Goal: Task Accomplishment & Management: Use online tool/utility

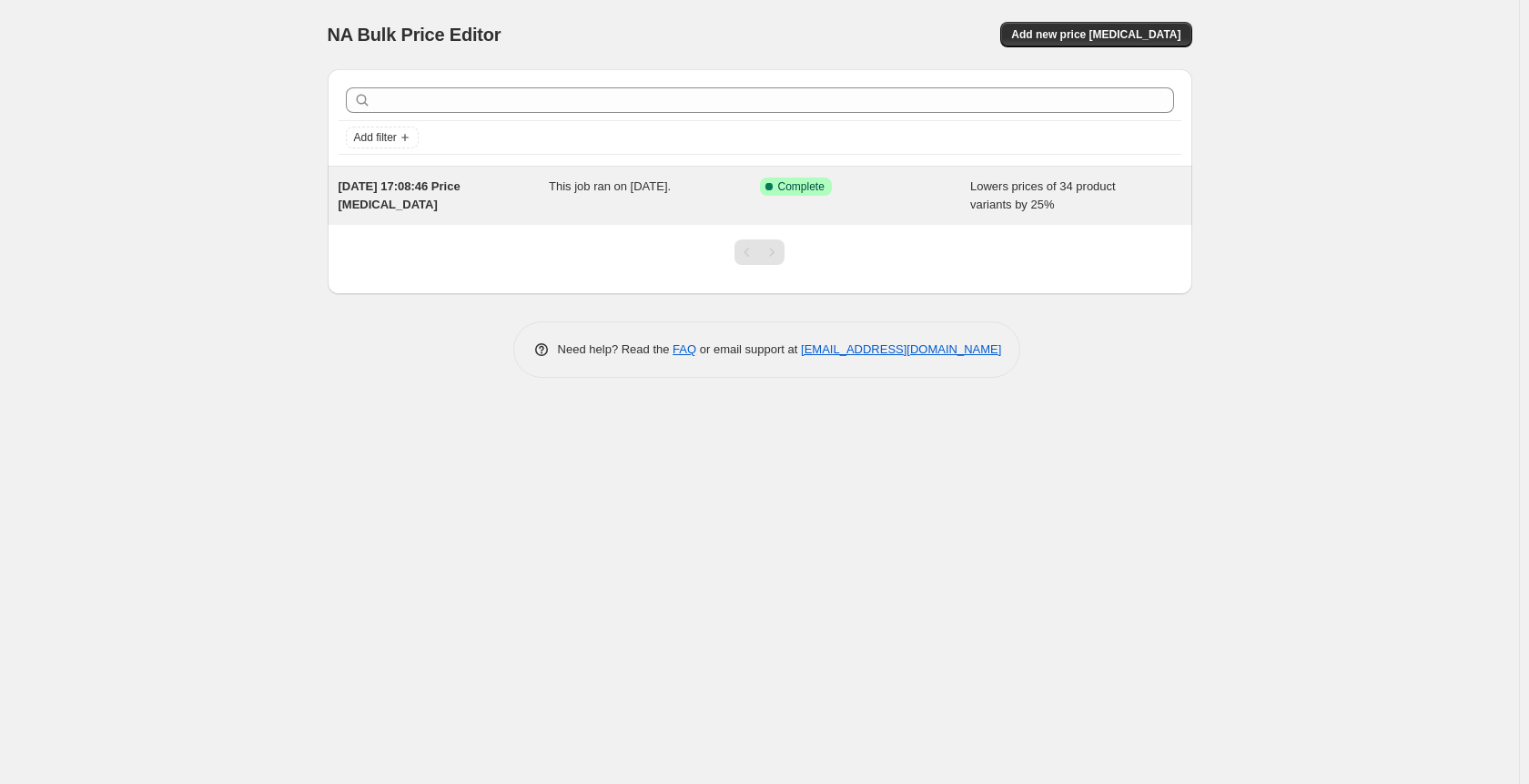
click at [643, 190] on span "This job ran on [DATE]." at bounding box center [610, 186] width 122 height 14
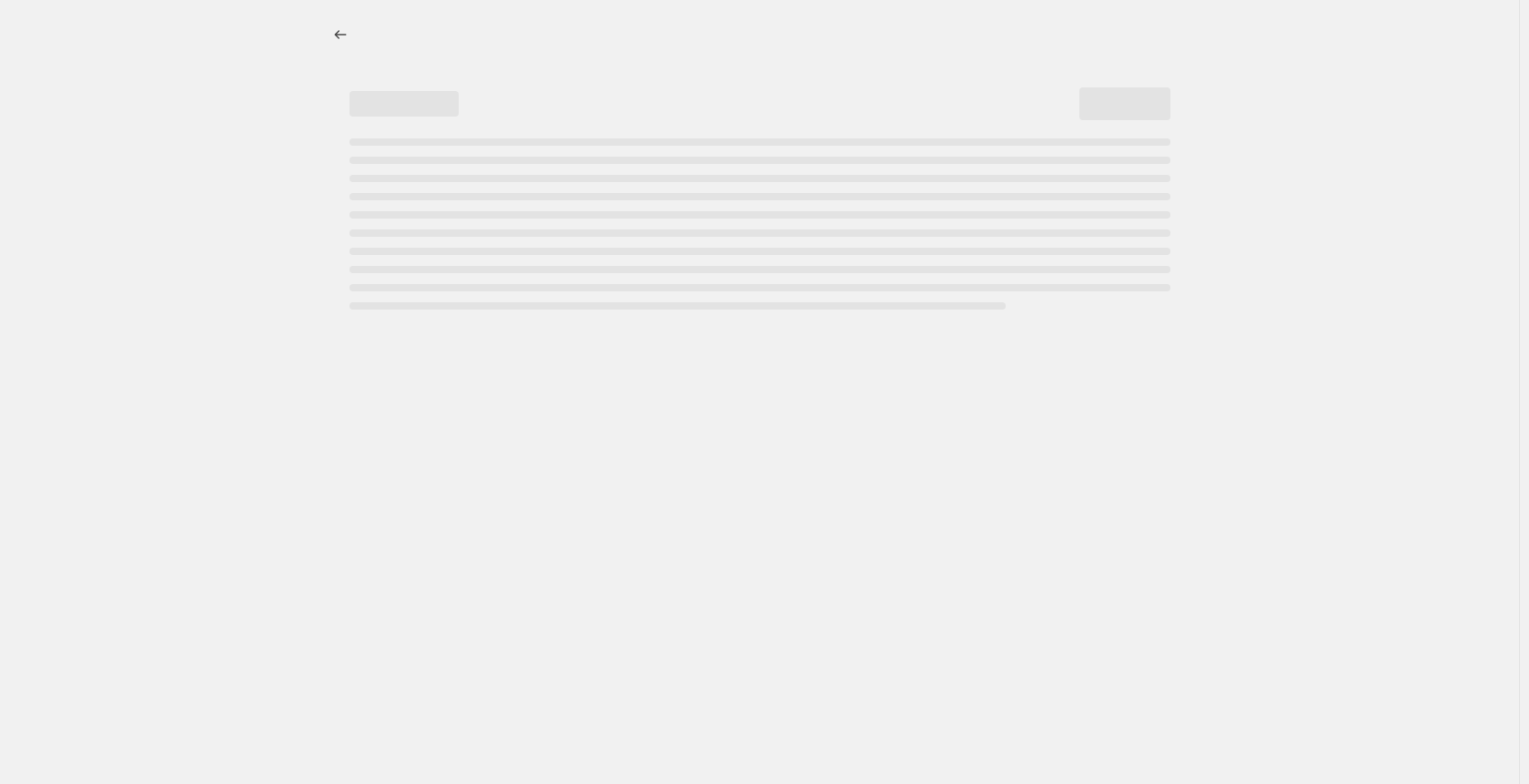
select select "percentage"
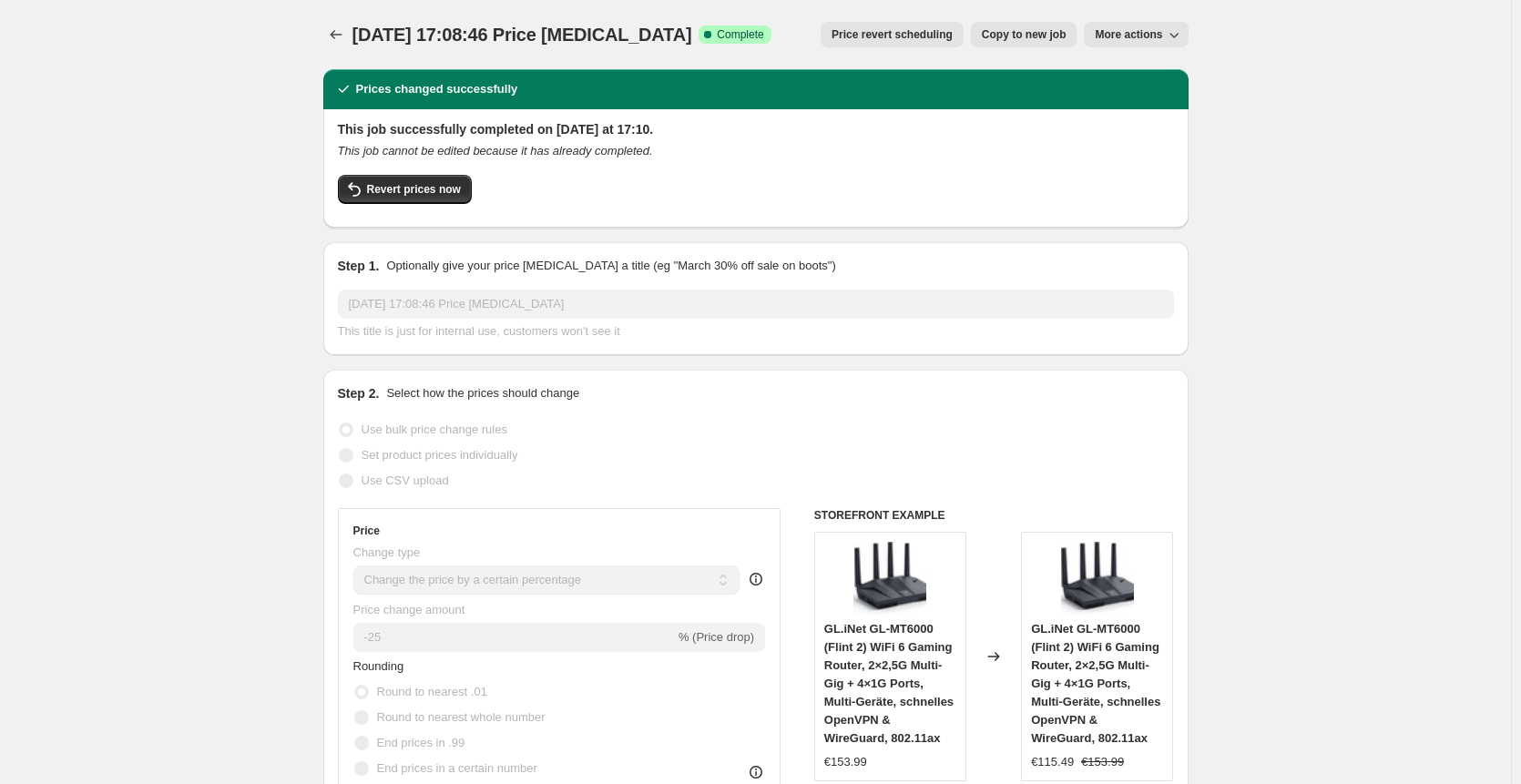
click at [641, 184] on div "Revert prices now" at bounding box center [755, 194] width 836 height 39
drag, startPoint x: 641, startPoint y: 184, endPoint x: 671, endPoint y: 174, distance: 31.6
click at [642, 184] on div "Revert prices now" at bounding box center [755, 194] width 836 height 39
drag, startPoint x: 671, startPoint y: 174, endPoint x: 1081, endPoint y: 452, distance: 495.4
click at [951, 215] on div "This job successfully completed on [DATE] at 17:10. This job cannot be edited b…" at bounding box center [756, 168] width 865 height 118
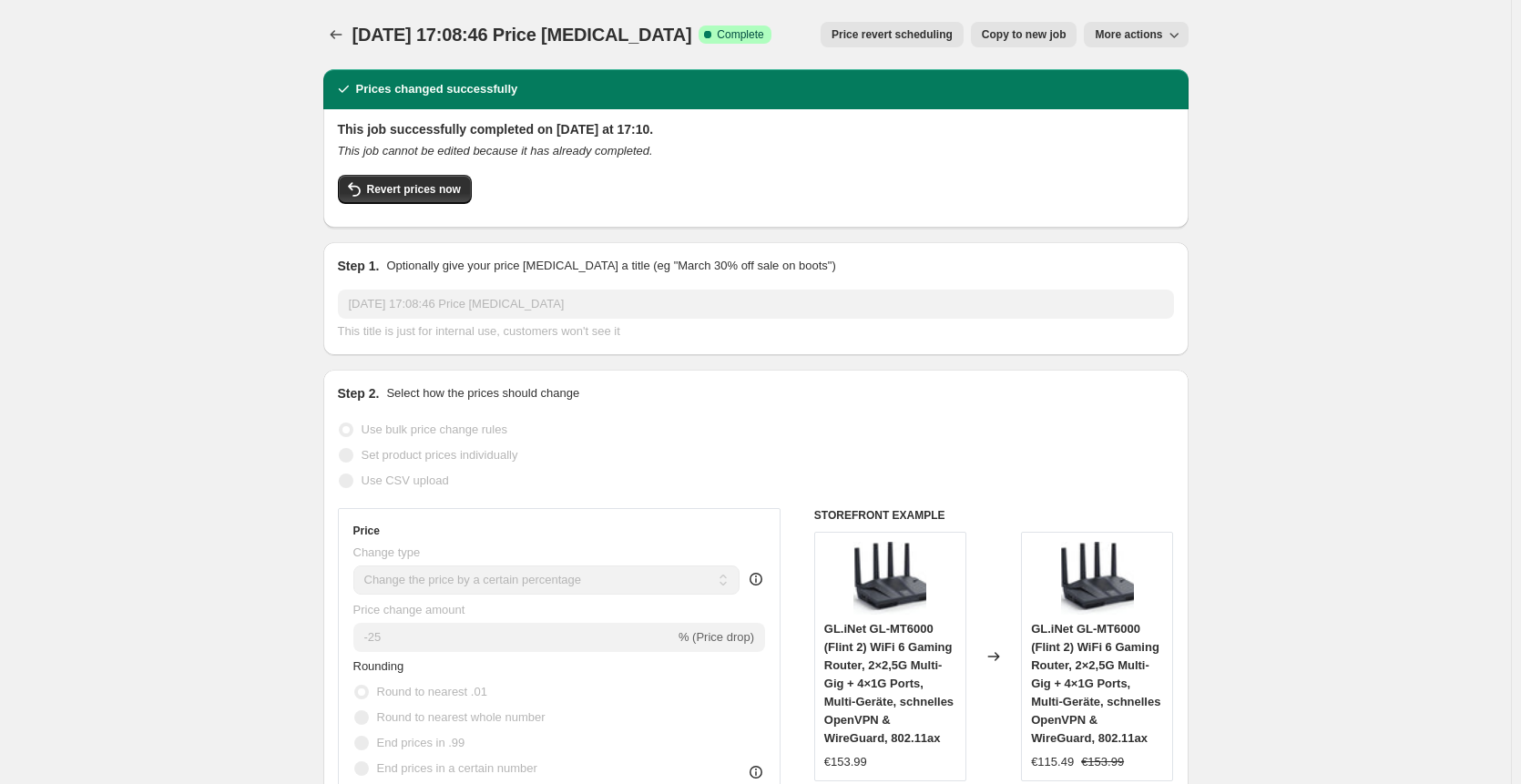
click at [401, 195] on span "Revert prices now" at bounding box center [414, 189] width 94 height 14
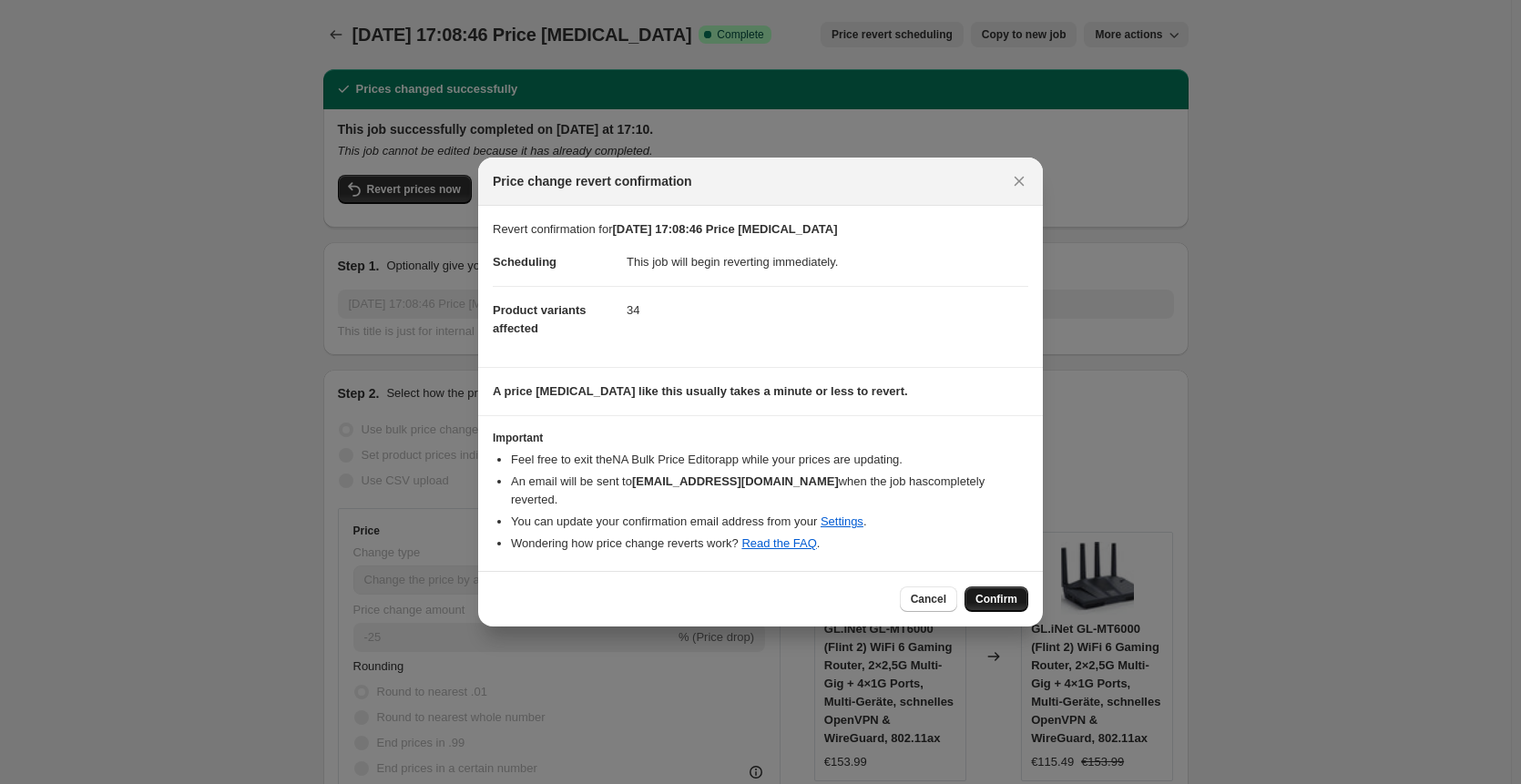
click at [977, 588] on button "Confirm" at bounding box center [996, 598] width 64 height 25
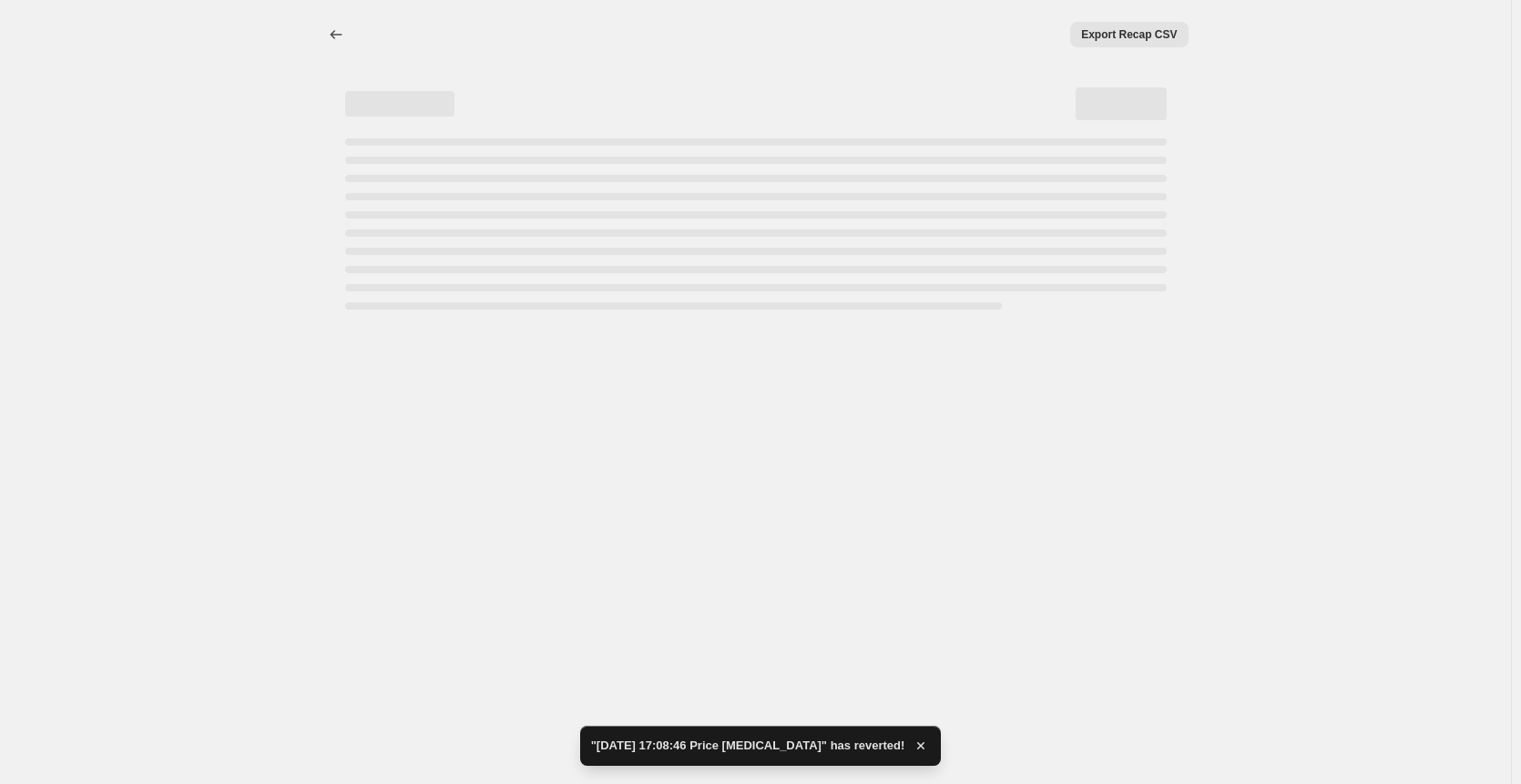
select select "percentage"
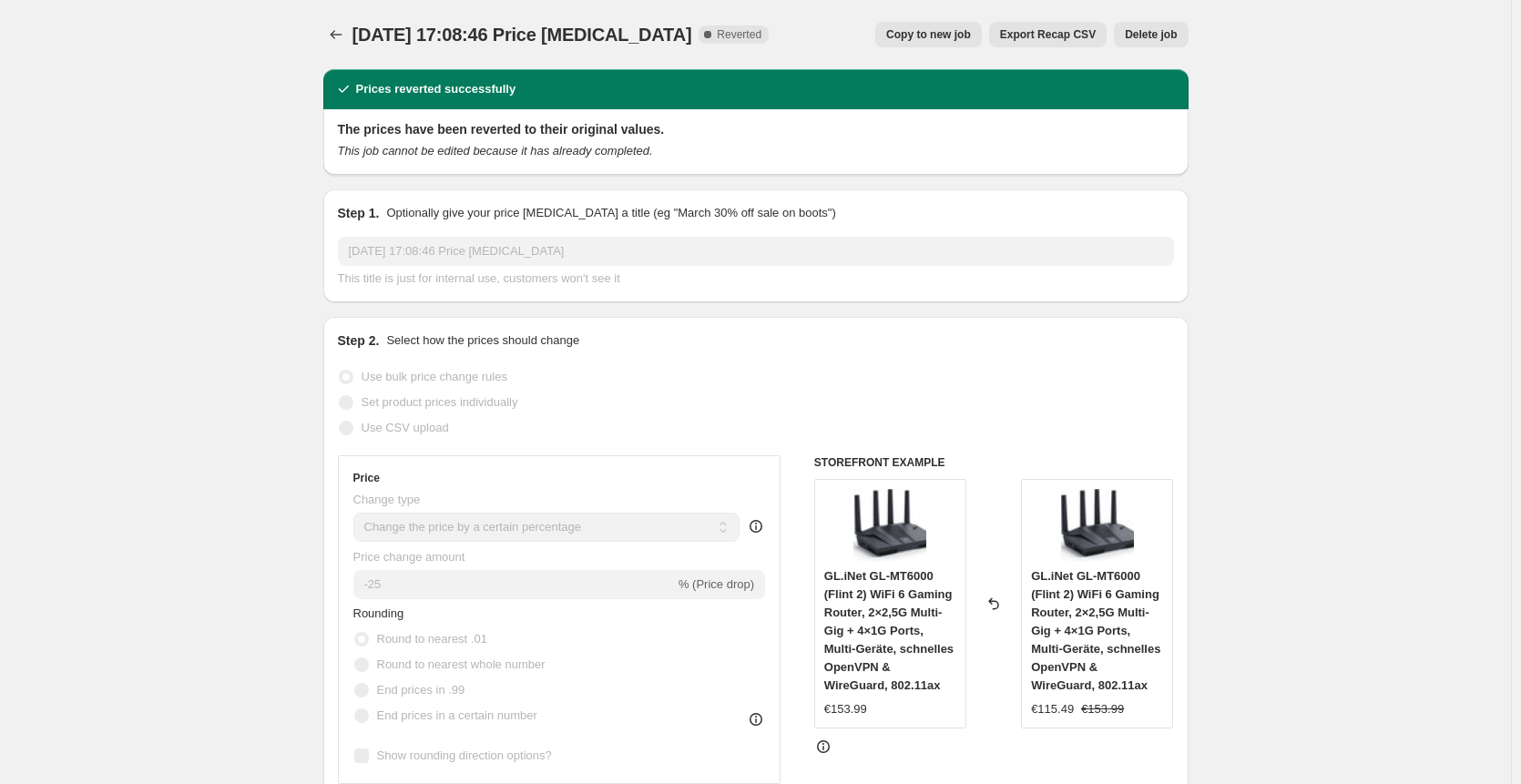
click at [1153, 30] on span "Delete job" at bounding box center [1150, 34] width 52 height 14
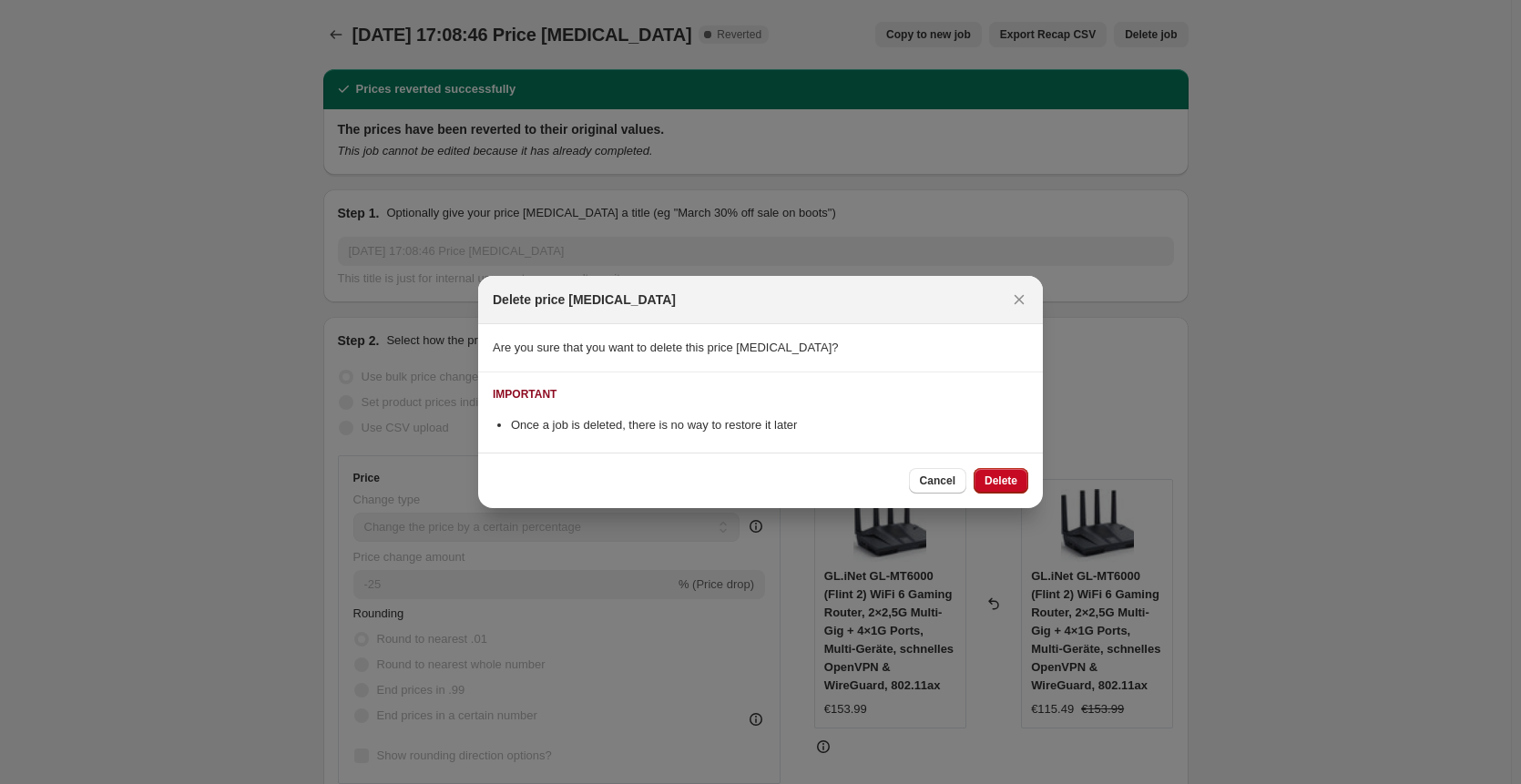
click at [994, 467] on div "Cancel Delete" at bounding box center [760, 479] width 564 height 55
click at [999, 475] on div "Cancel Delete" at bounding box center [760, 479] width 564 height 55
click at [999, 475] on span "Delete" at bounding box center [1001, 479] width 33 height 14
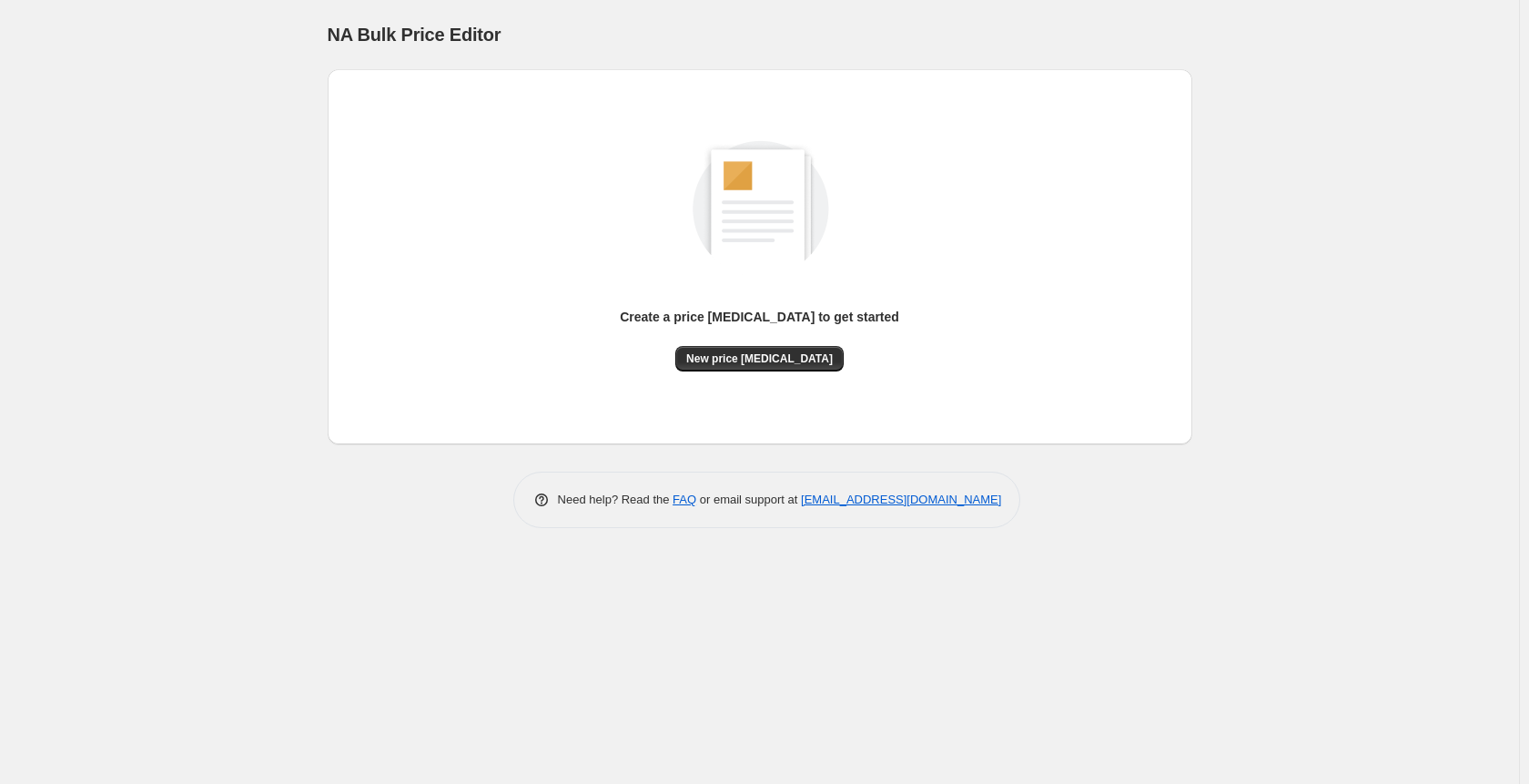
click at [762, 344] on div "Create a price [MEDICAL_DATA] to get started" at bounding box center [759, 326] width 279 height 39
click at [764, 352] on button "New price [MEDICAL_DATA]" at bounding box center [759, 358] width 168 height 25
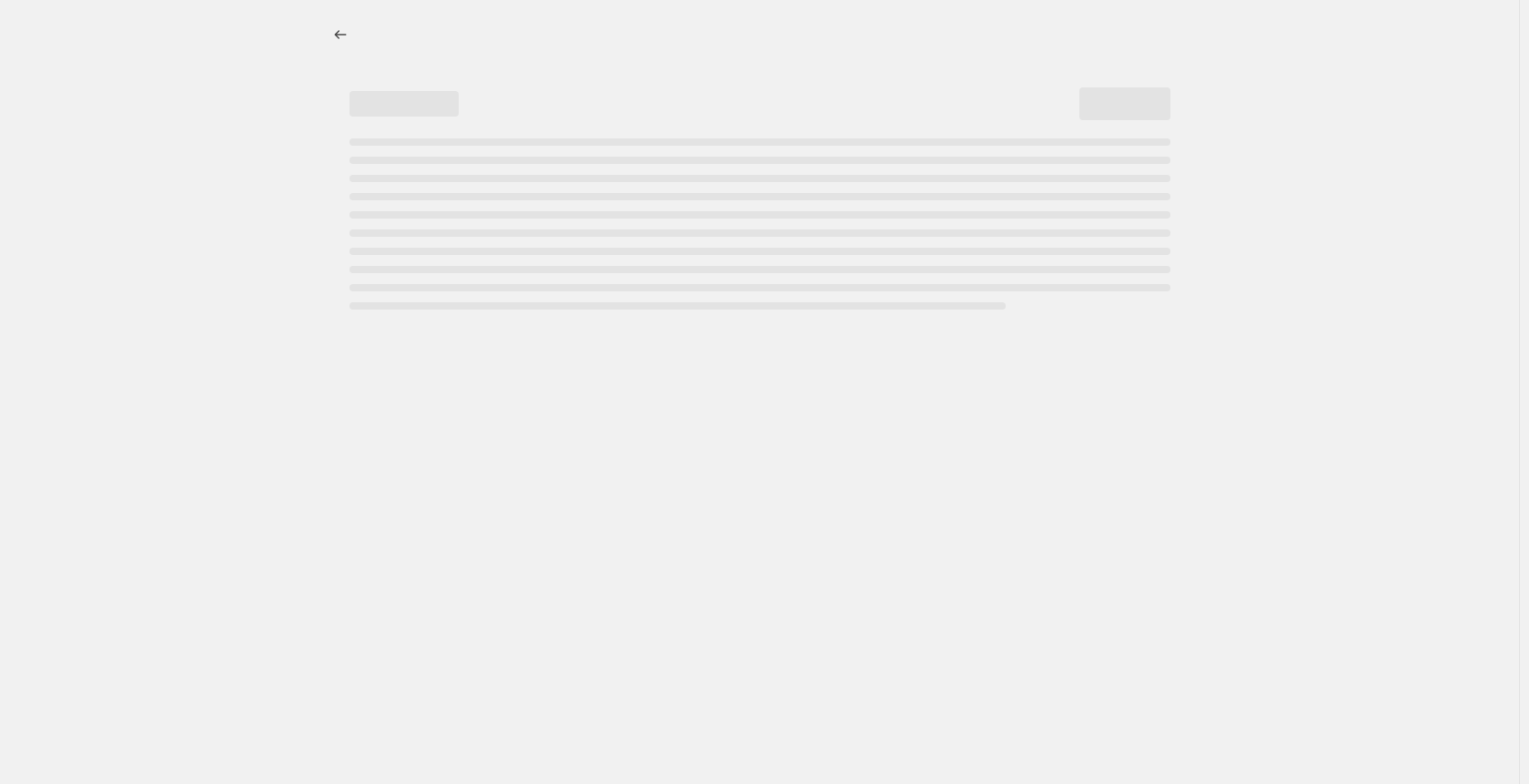
select select "percentage"
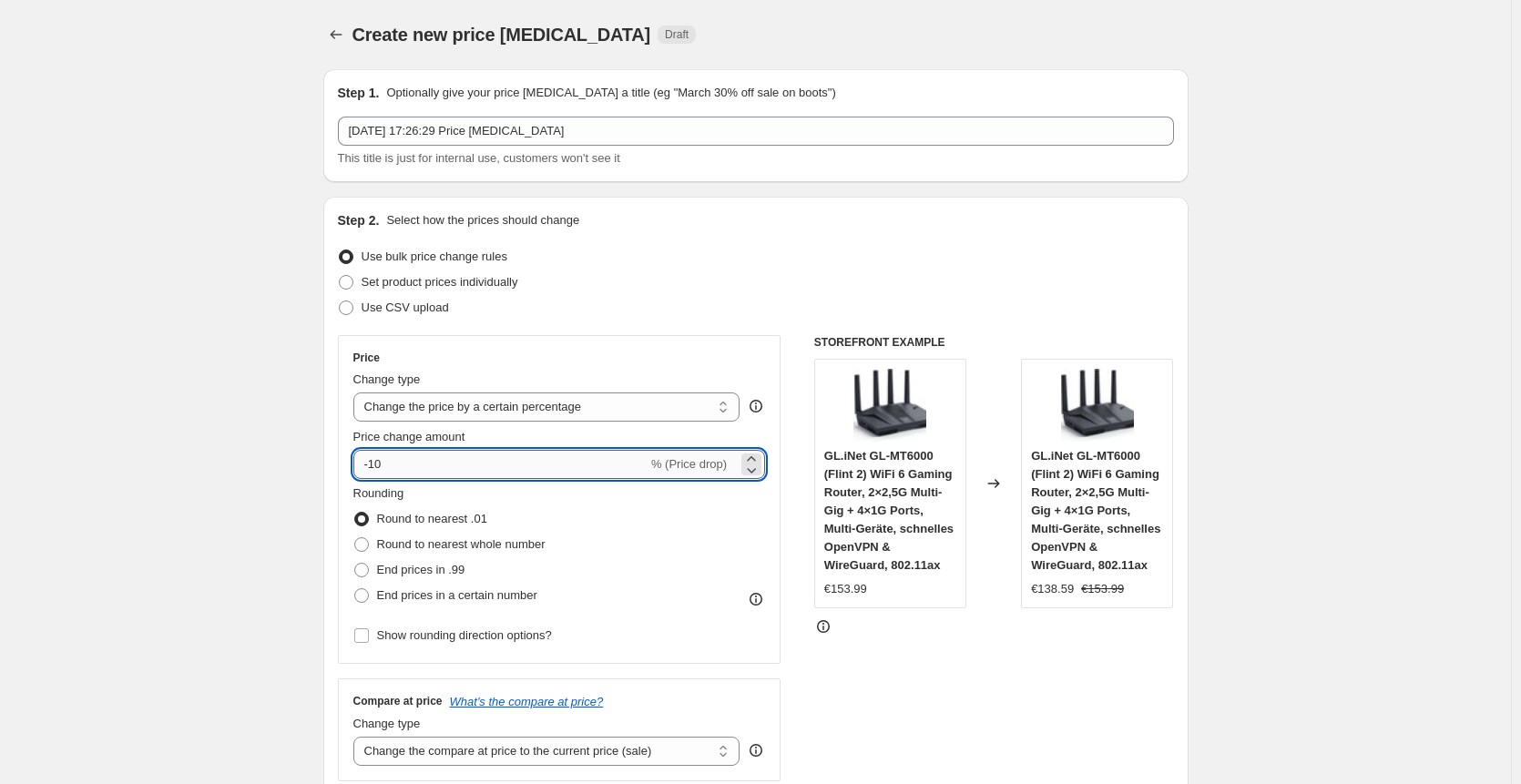
click at [458, 462] on input "-10" at bounding box center [500, 463] width 294 height 29
type input "-1"
type input "-30"
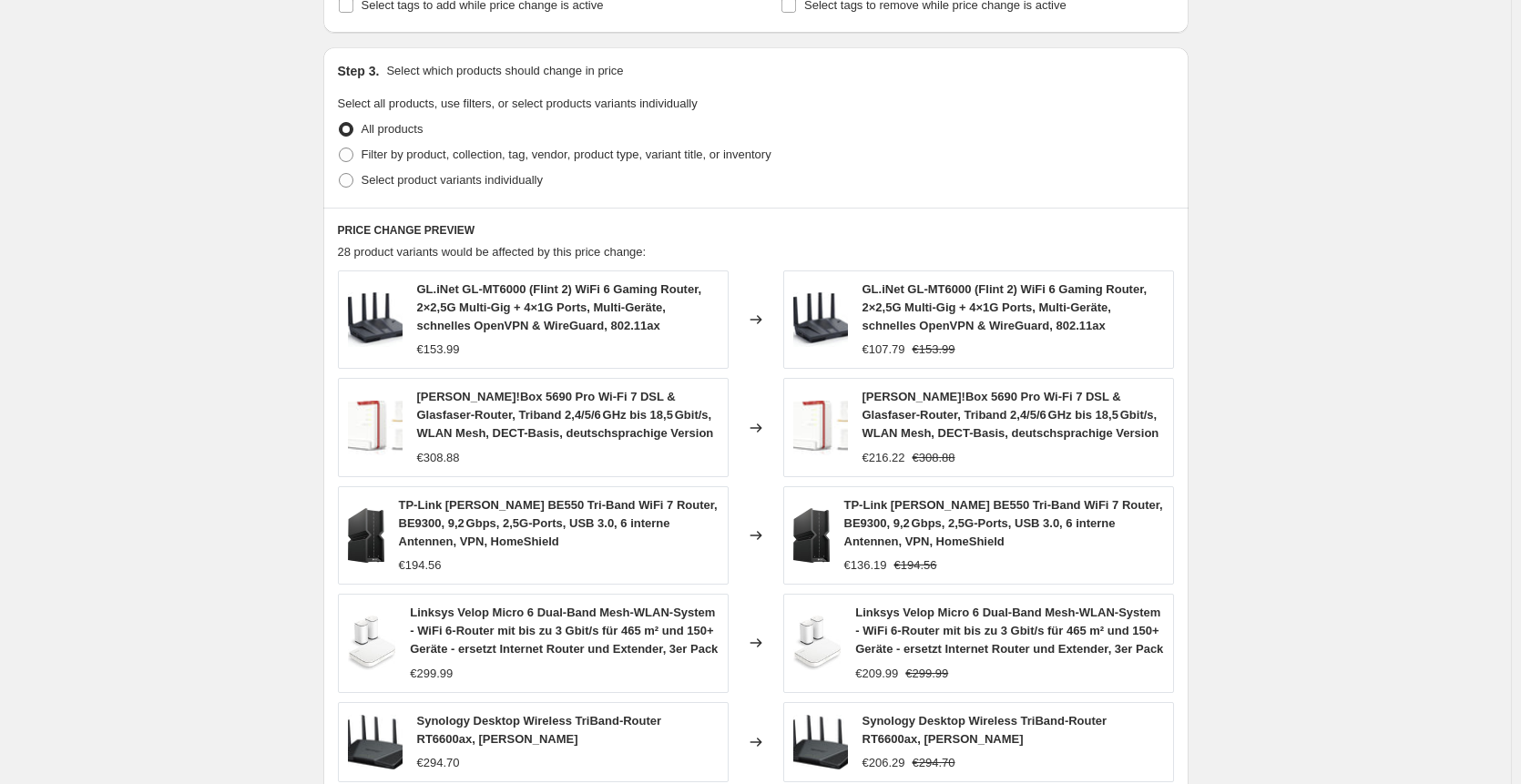
scroll to position [1156, 0]
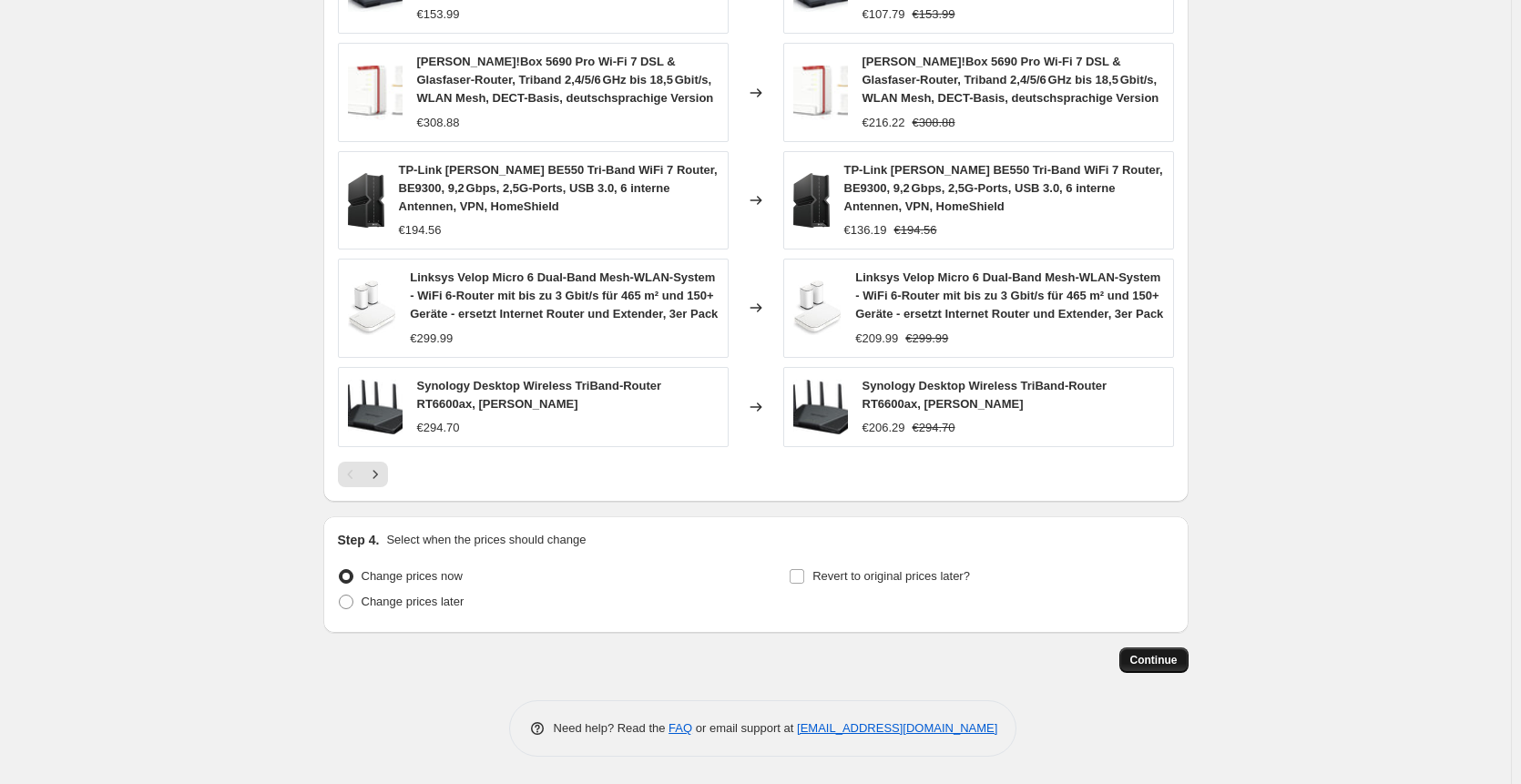
click at [1165, 666] on span "Continue" at bounding box center [1153, 659] width 47 height 14
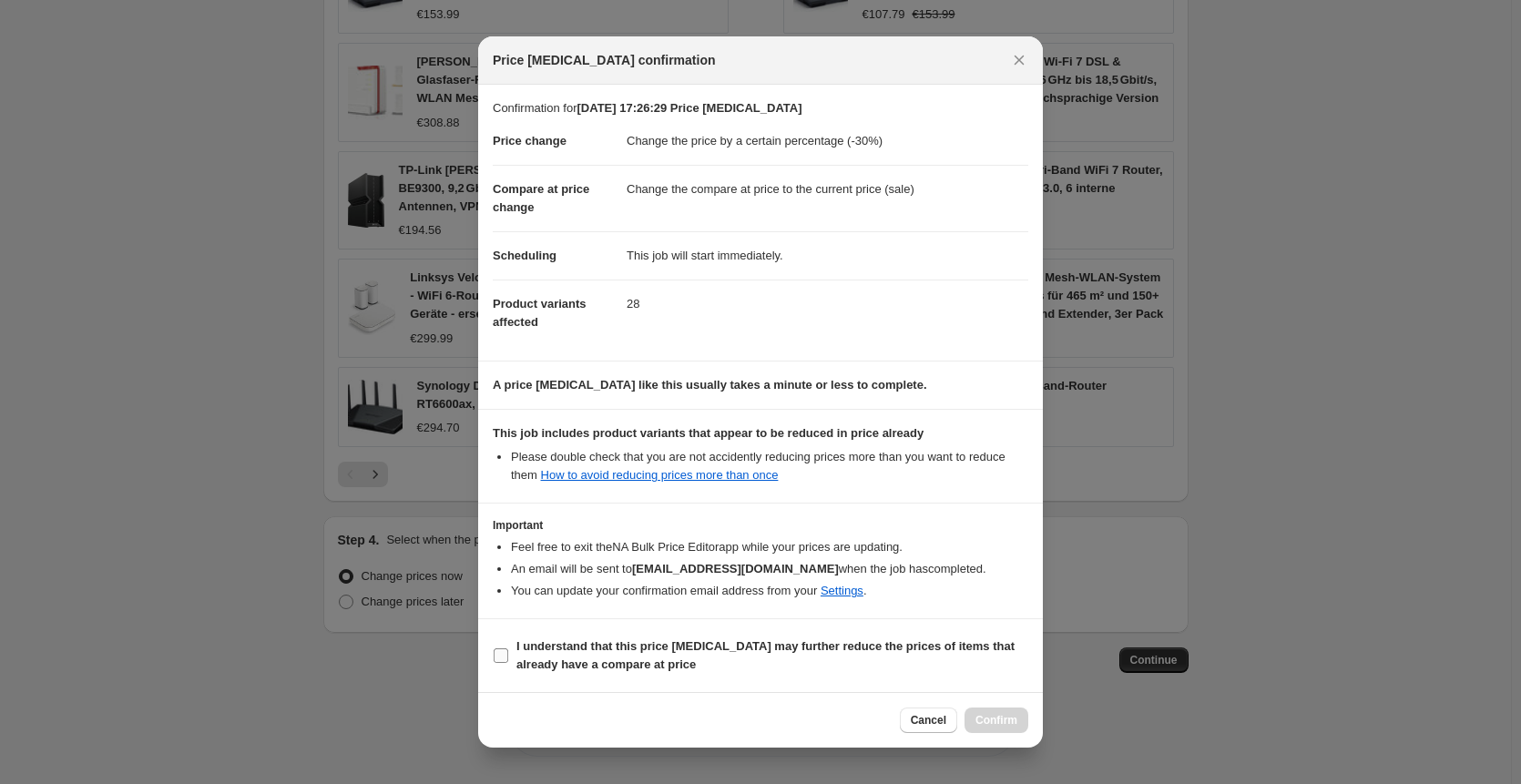
click at [743, 653] on b "I understand that this price [MEDICAL_DATA] may further reduce the prices of it…" at bounding box center [766, 655] width 499 height 32
click at [508, 653] on input "I understand that this price [MEDICAL_DATA] may further reduce the prices of it…" at bounding box center [500, 654] width 14 height 14
checkbox input "true"
click at [991, 723] on span "Confirm" at bounding box center [996, 719] width 42 height 14
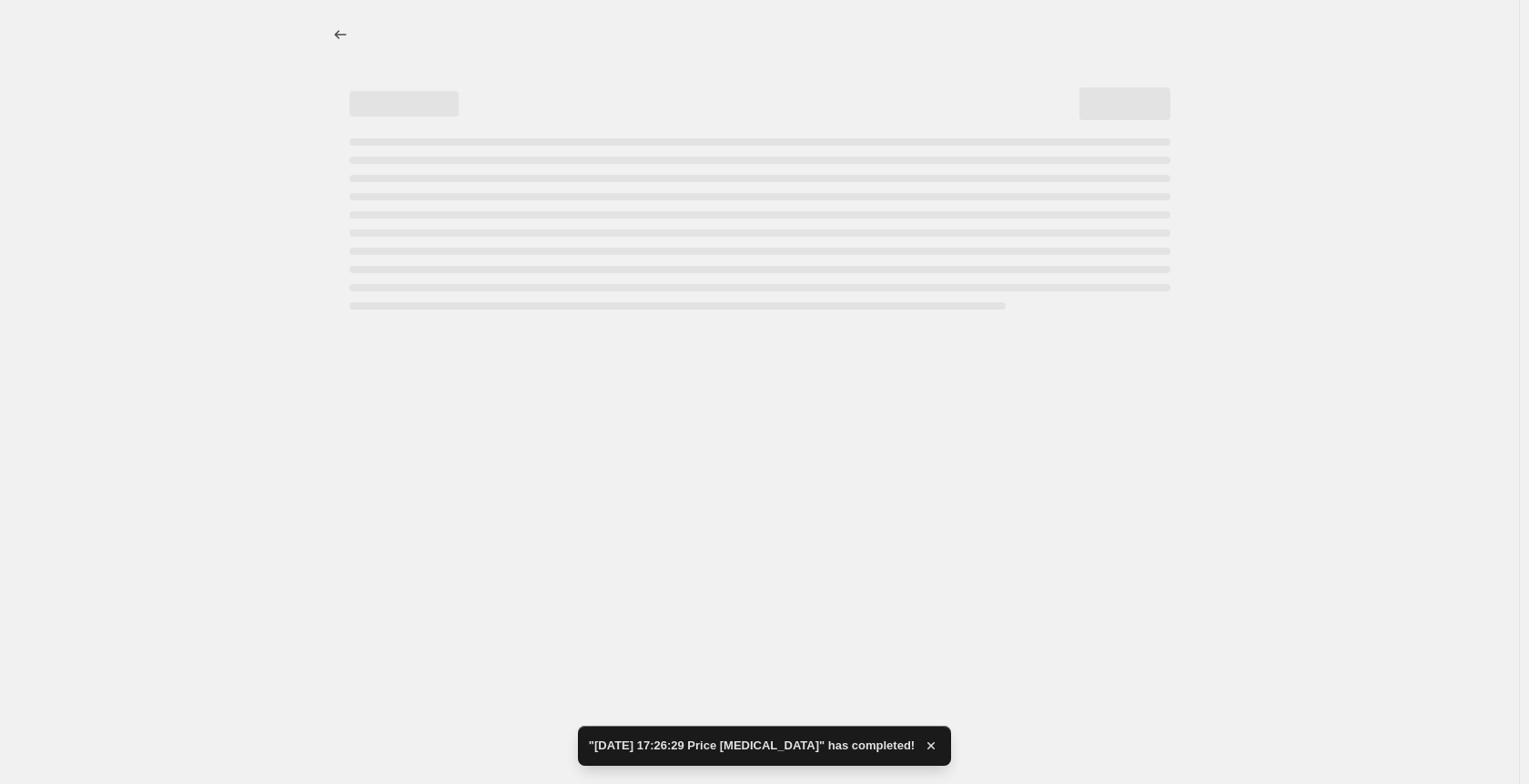
select select "percentage"
